Goal: Obtain resource: Download file/media

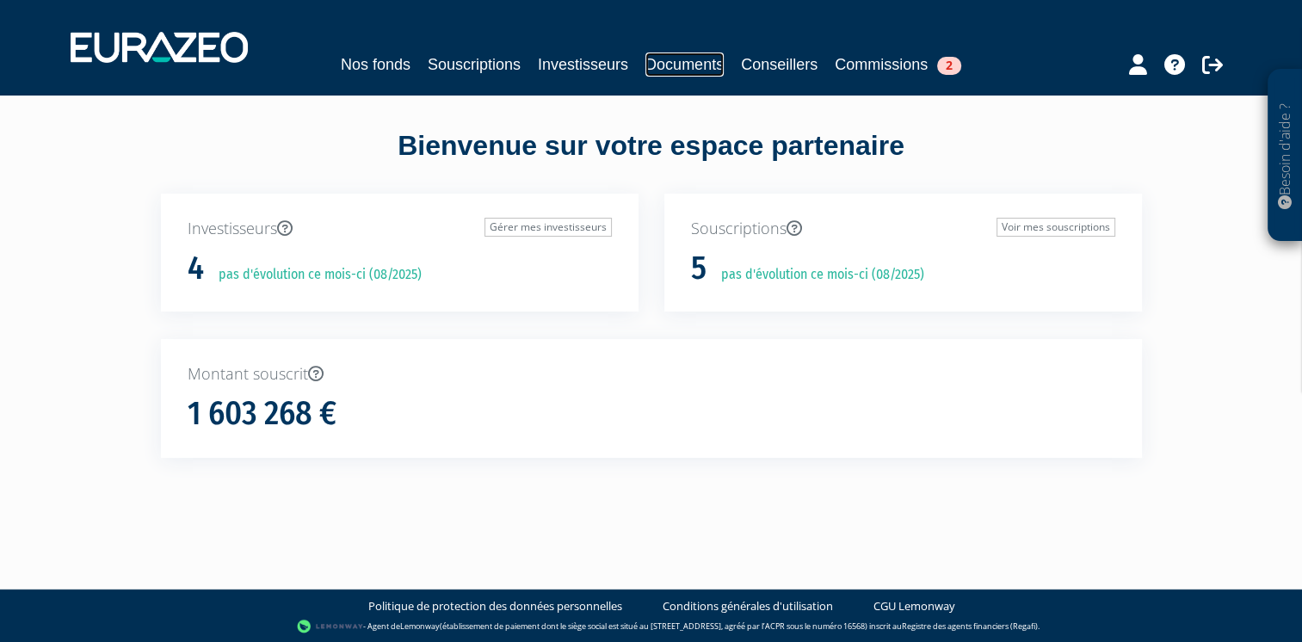
click at [681, 67] on link "Documents" at bounding box center [684, 64] width 78 height 24
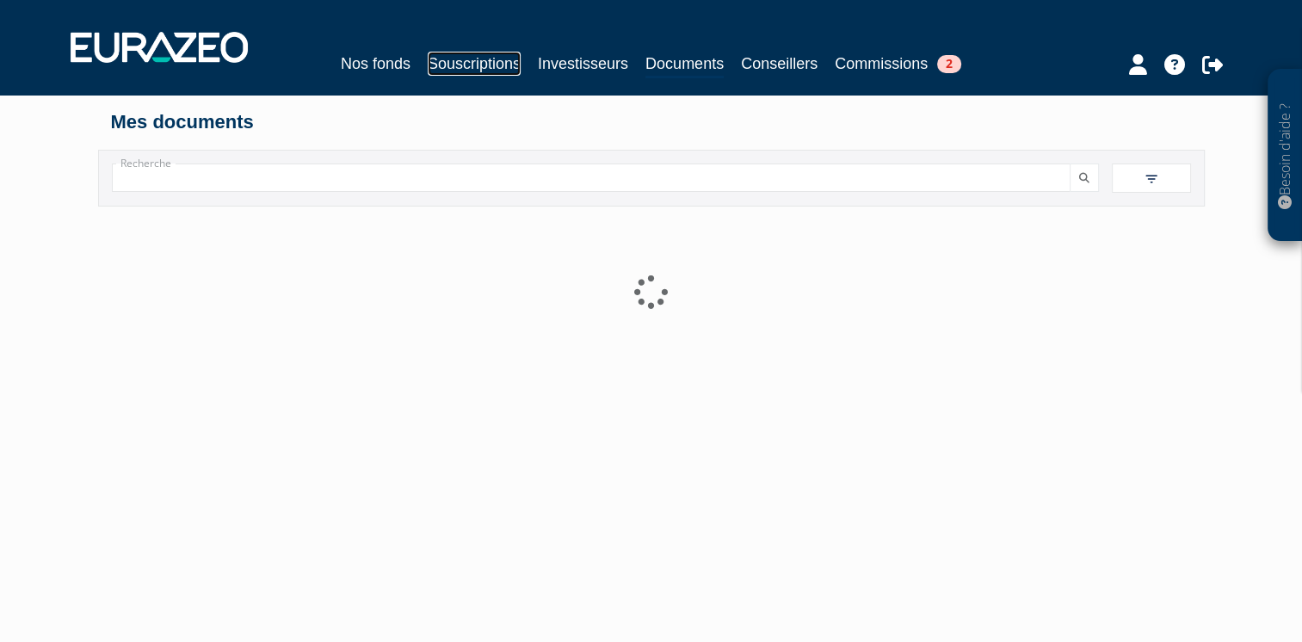
click at [468, 64] on link "Souscriptions" at bounding box center [474, 64] width 93 height 24
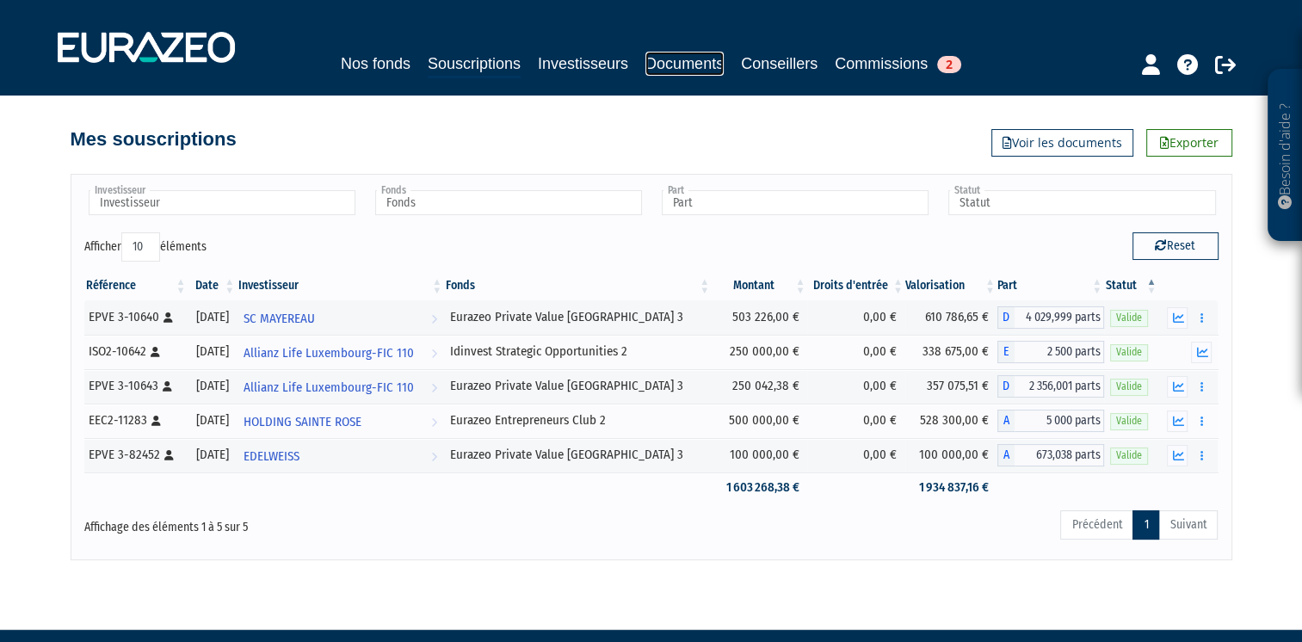
click at [658, 54] on link "Documents" at bounding box center [684, 64] width 78 height 24
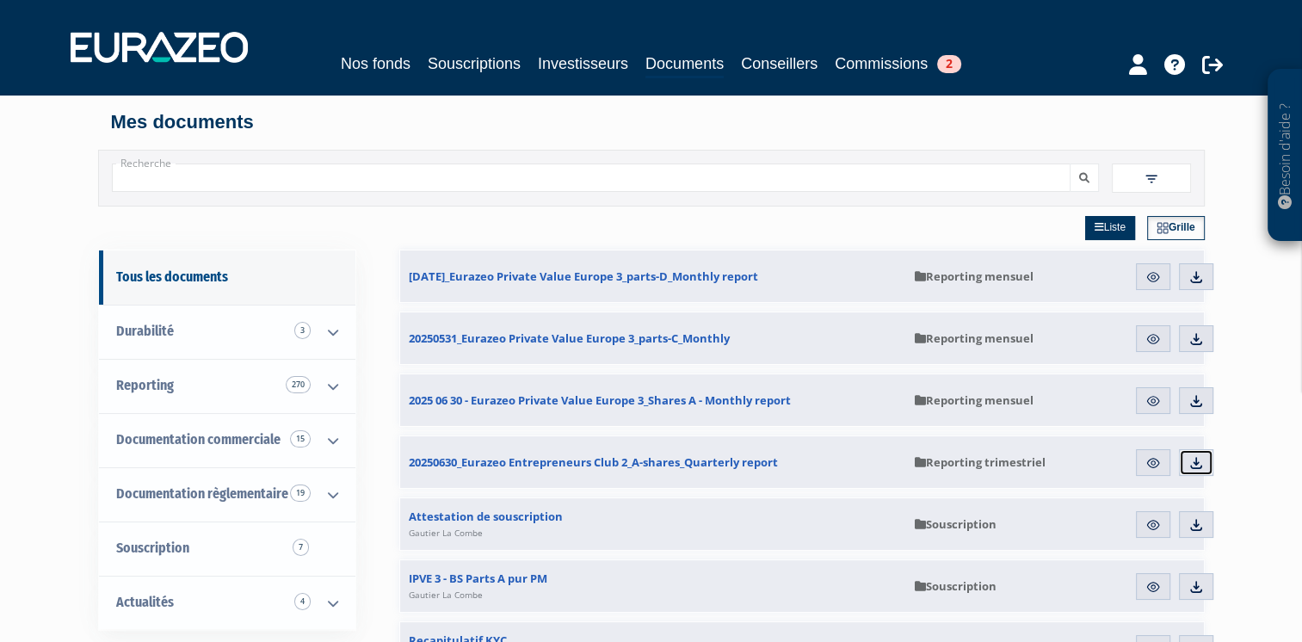
click at [1184, 459] on link "Télécharger" at bounding box center [1196, 463] width 34 height 28
